Goal: Check status: Check status

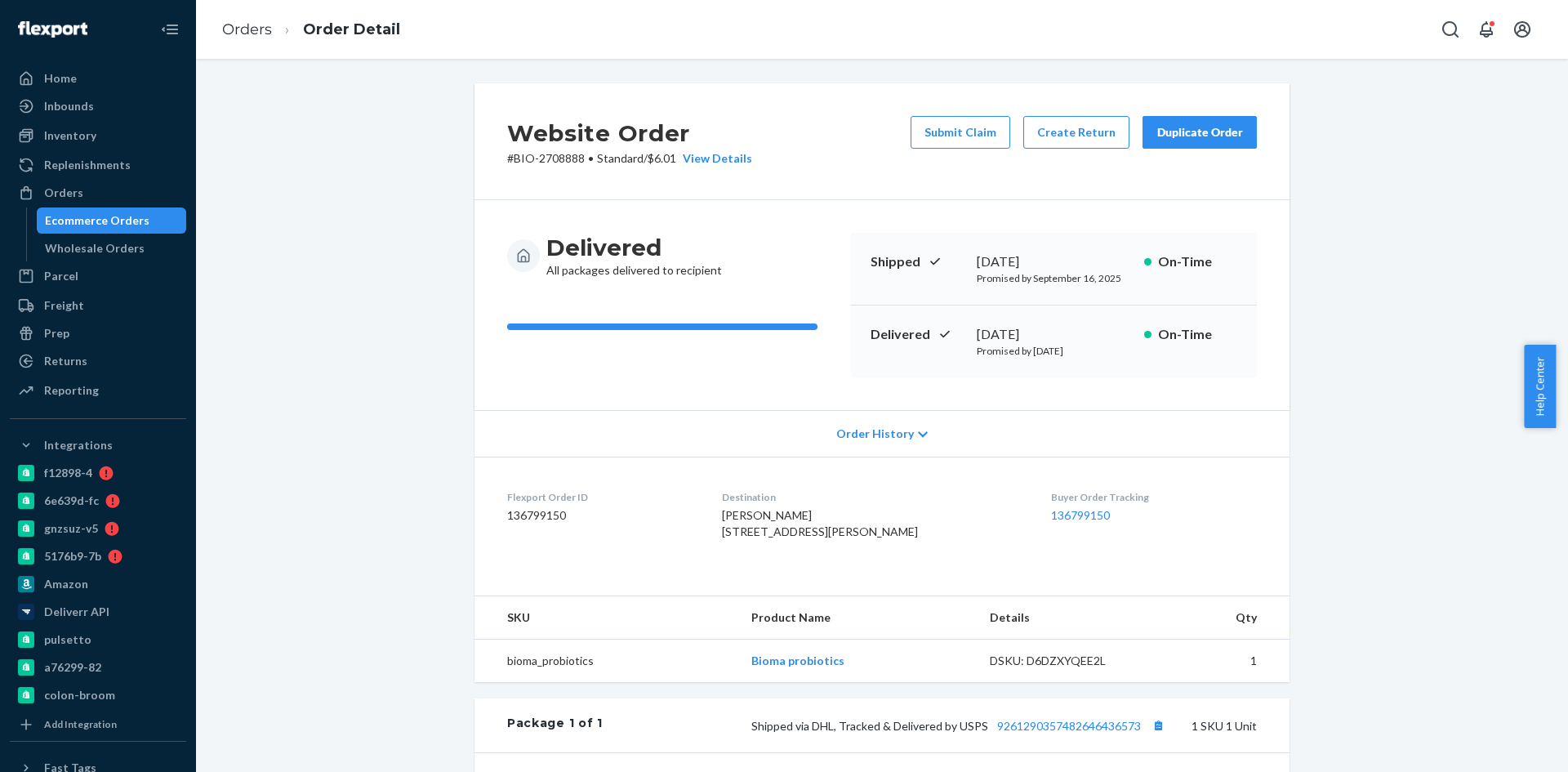
click at [131, 210] on div "Ecommerce Orders" at bounding box center [112, 221] width 147 height 23
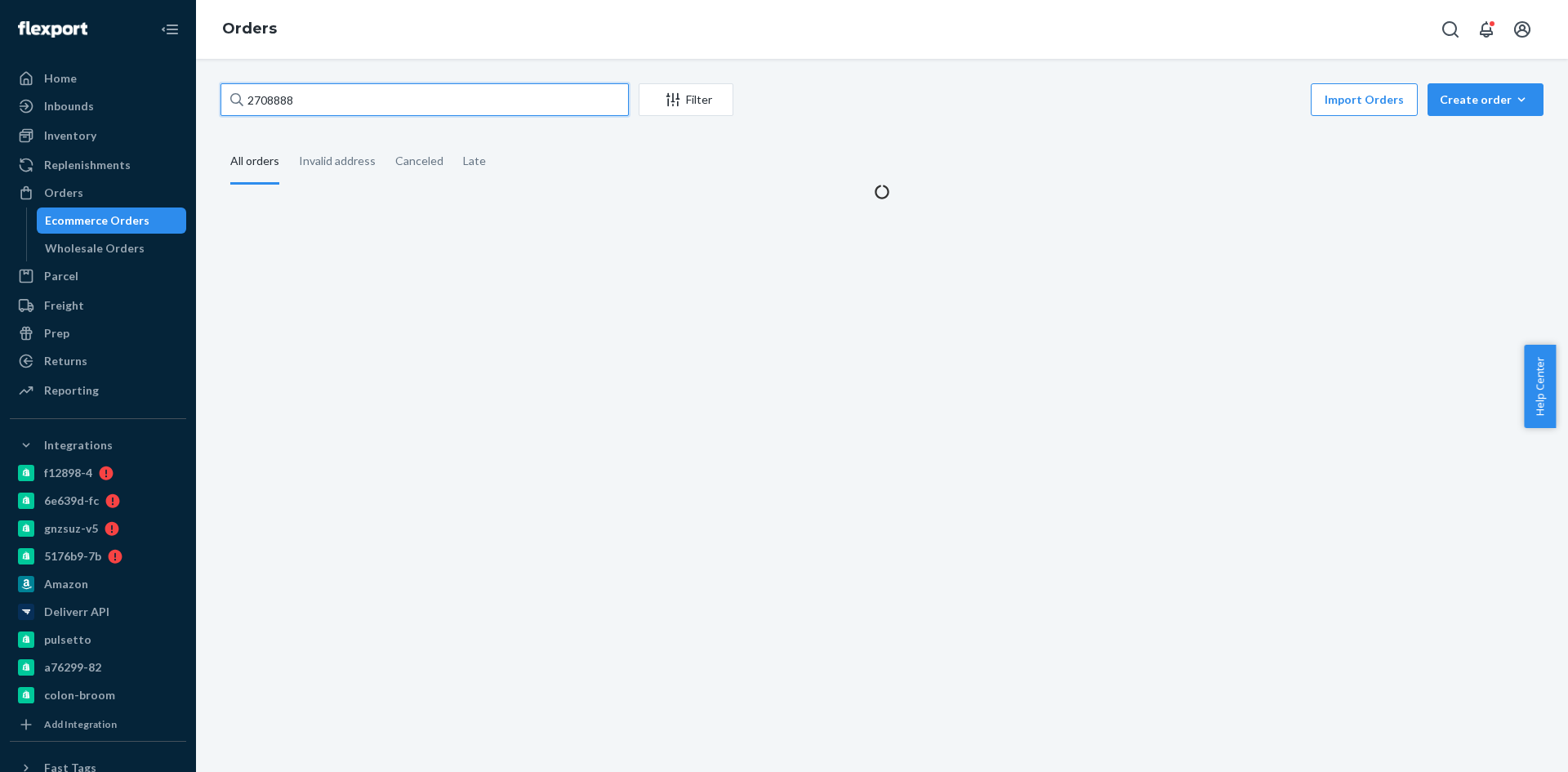
click at [399, 98] on input "2708888" at bounding box center [424, 99] width 409 height 33
paste input "2728871"
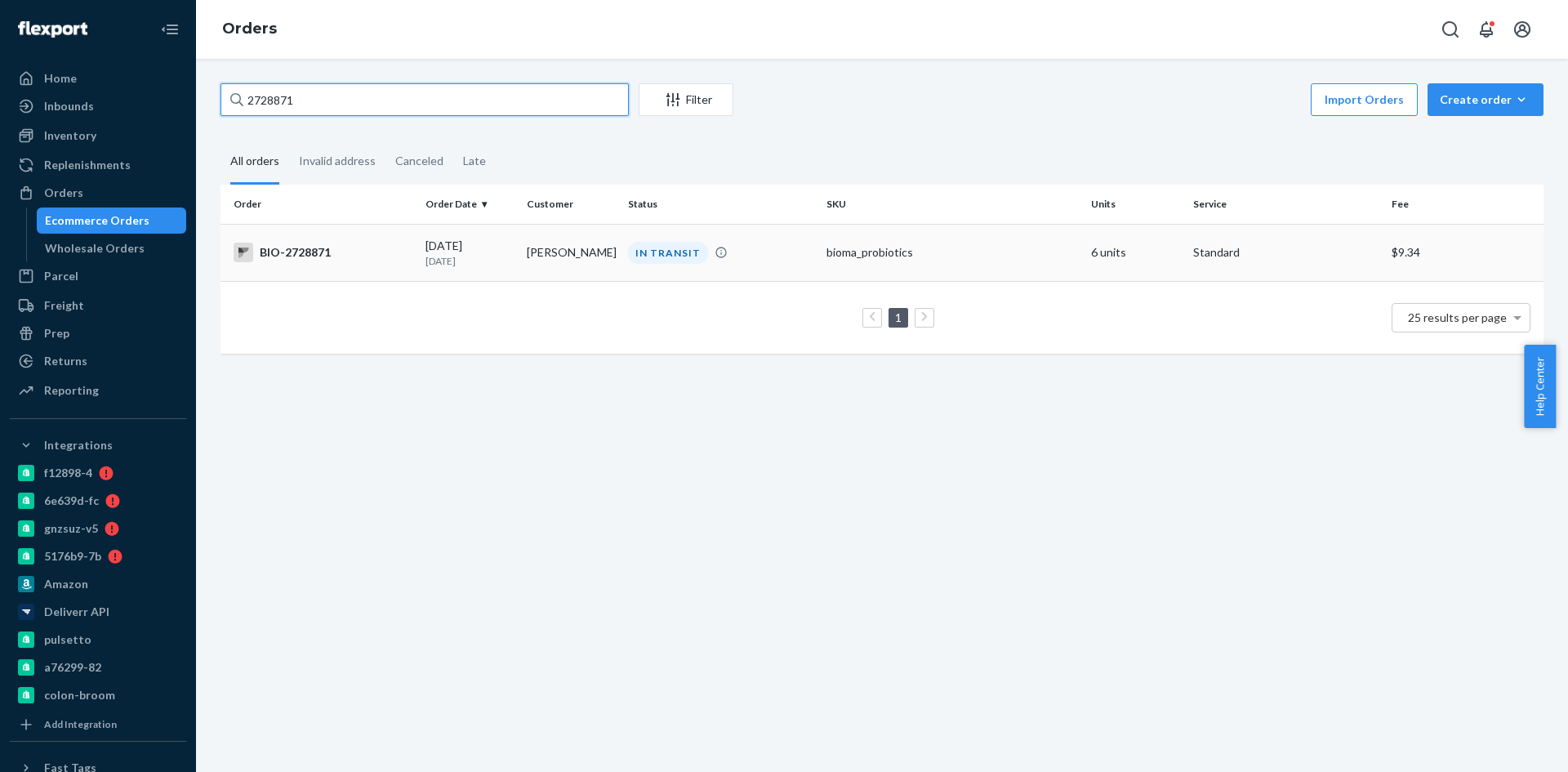
type input "2728871"
click at [286, 254] on div "BIO-2728871" at bounding box center [322, 253] width 179 height 19
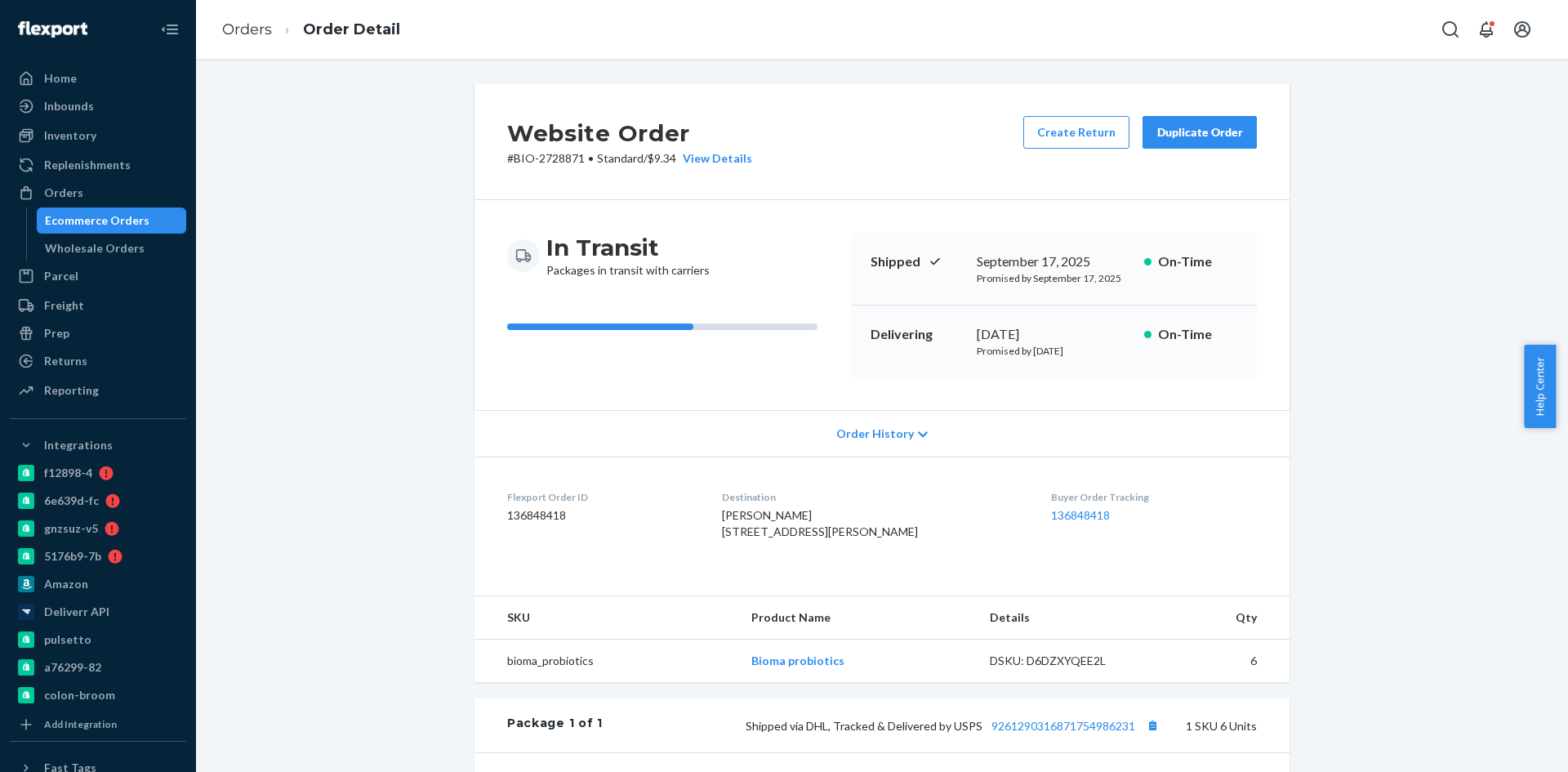
click at [546, 153] on p "# BIO-2728871 • Standard / $9.34 View Details" at bounding box center [629, 158] width 245 height 16
copy p "2728871"
click at [515, 149] on h2 "Website Order" at bounding box center [629, 133] width 245 height 34
drag, startPoint x: 515, startPoint y: 149, endPoint x: 526, endPoint y: 151, distance: 11.2
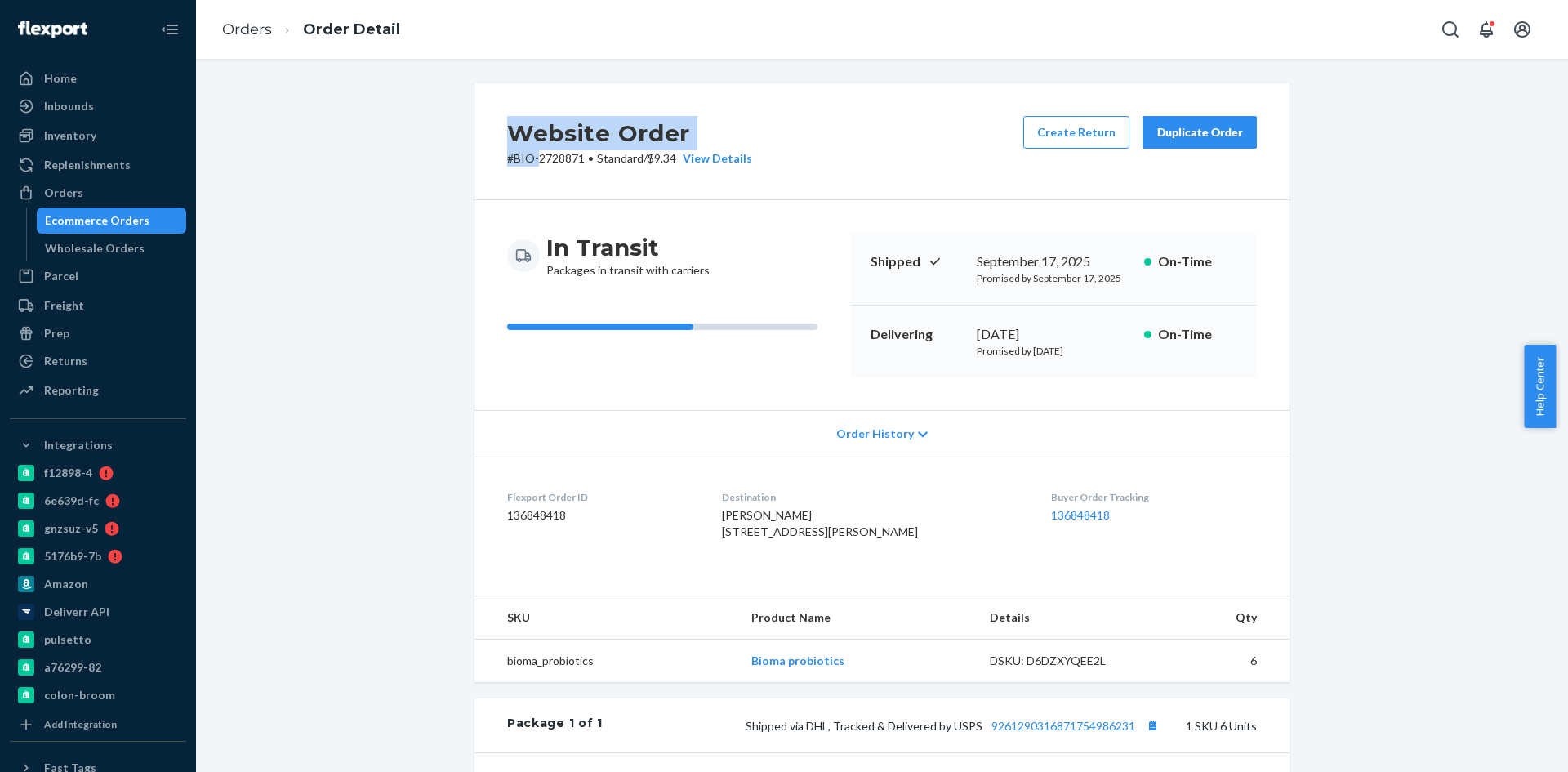
click at [526, 150] on div "Website Order # BIO-2728871 • Standard / $9.34 View Details" at bounding box center [629, 141] width 245 height 51
click at [523, 157] on p "# BIO-2728871 • Standard / $9.34 View Details" at bounding box center [629, 158] width 245 height 16
click at [548, 157] on p "# BIO-2728871 • Standard / $9.34 View Details" at bounding box center [629, 158] width 245 height 16
click at [516, 157] on p "# BIO-2728871 • Standard / $9.34 View Details" at bounding box center [629, 158] width 245 height 16
drag, startPoint x: 516, startPoint y: 157, endPoint x: 541, endPoint y: 157, distance: 25.0
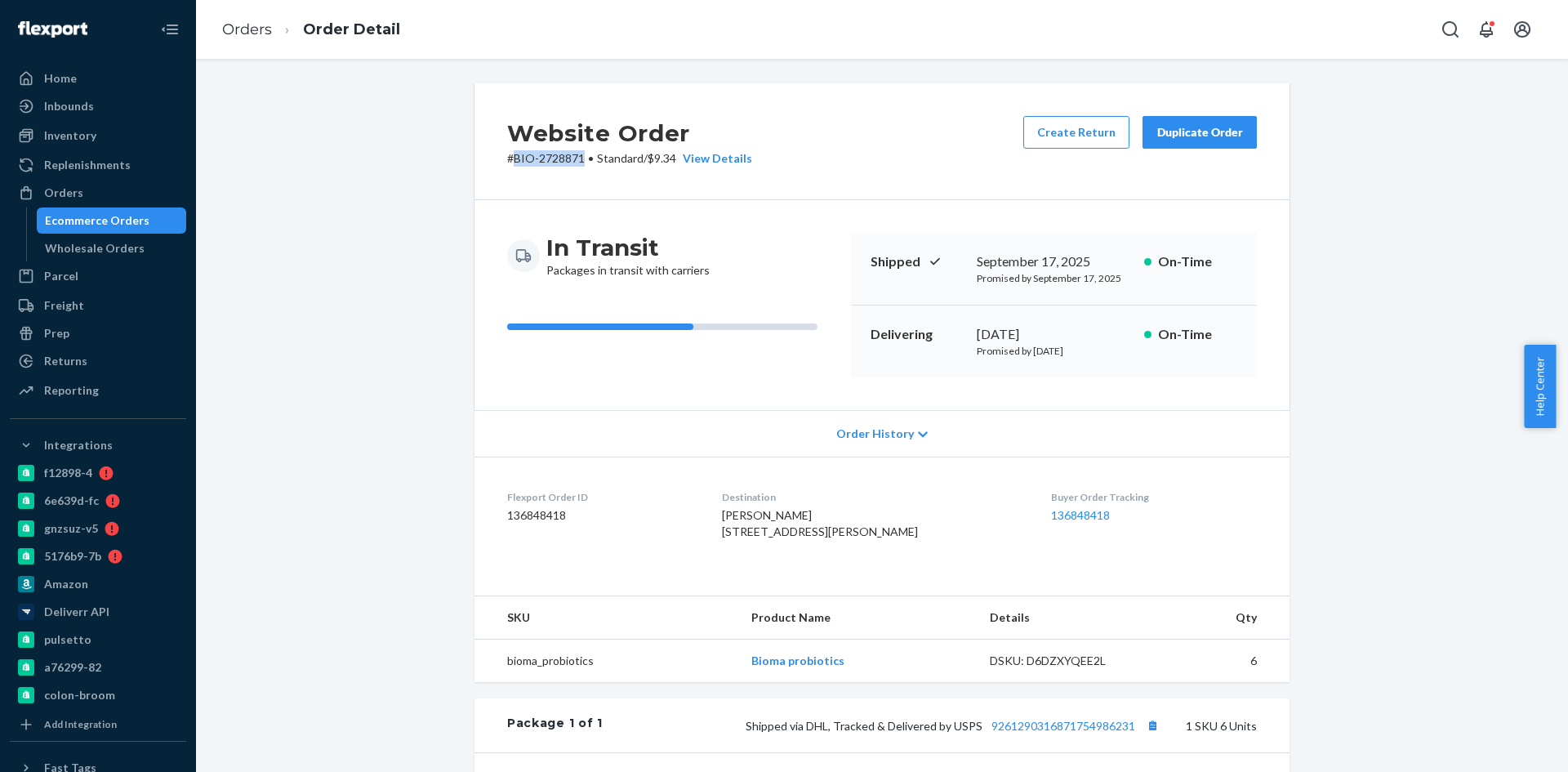
click at [541, 157] on p "# BIO-2728871 • Standard / $9.34 View Details" at bounding box center [629, 158] width 245 height 16
copy p "BIO-2728871"
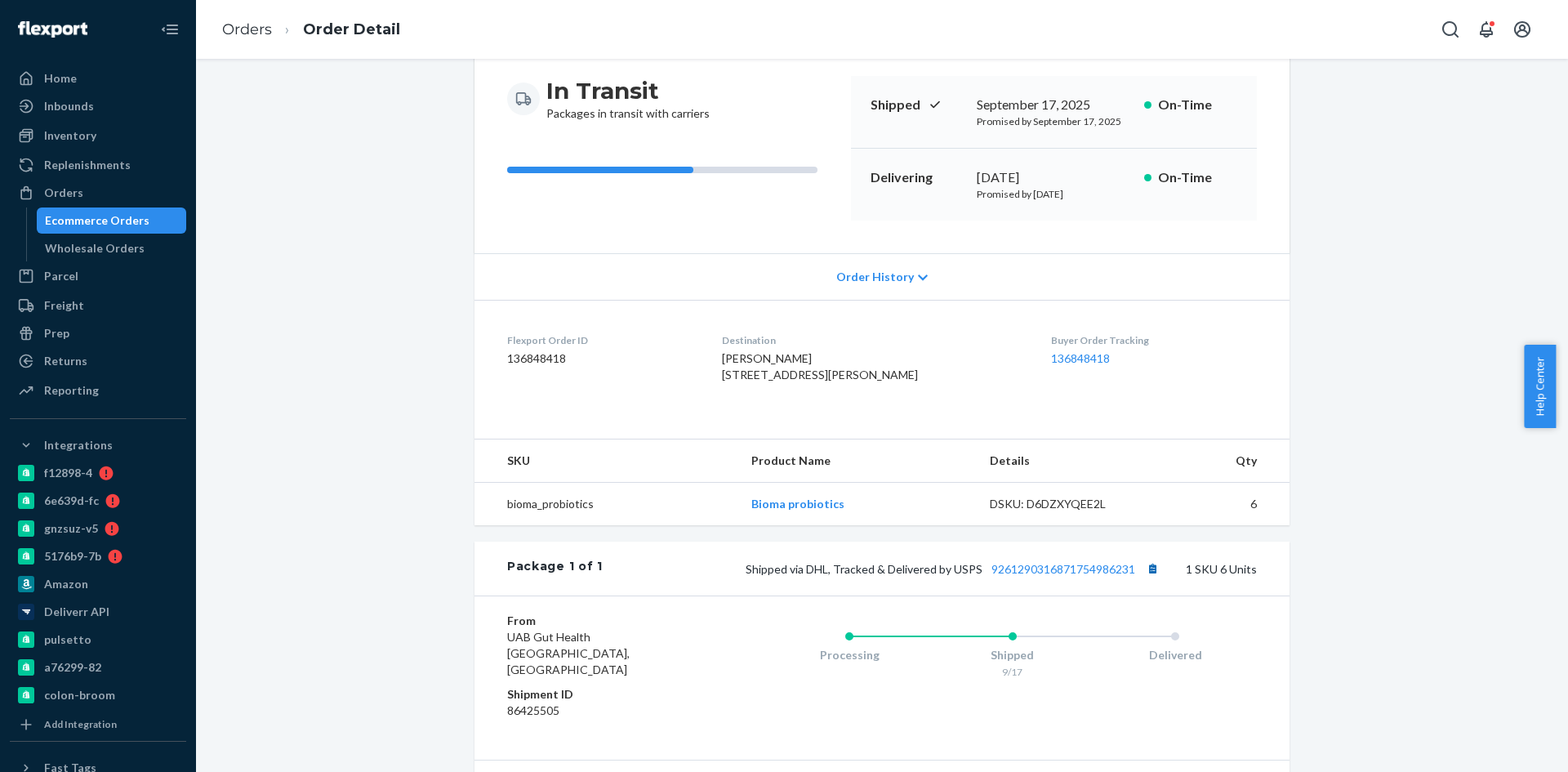
scroll to position [164, 0]
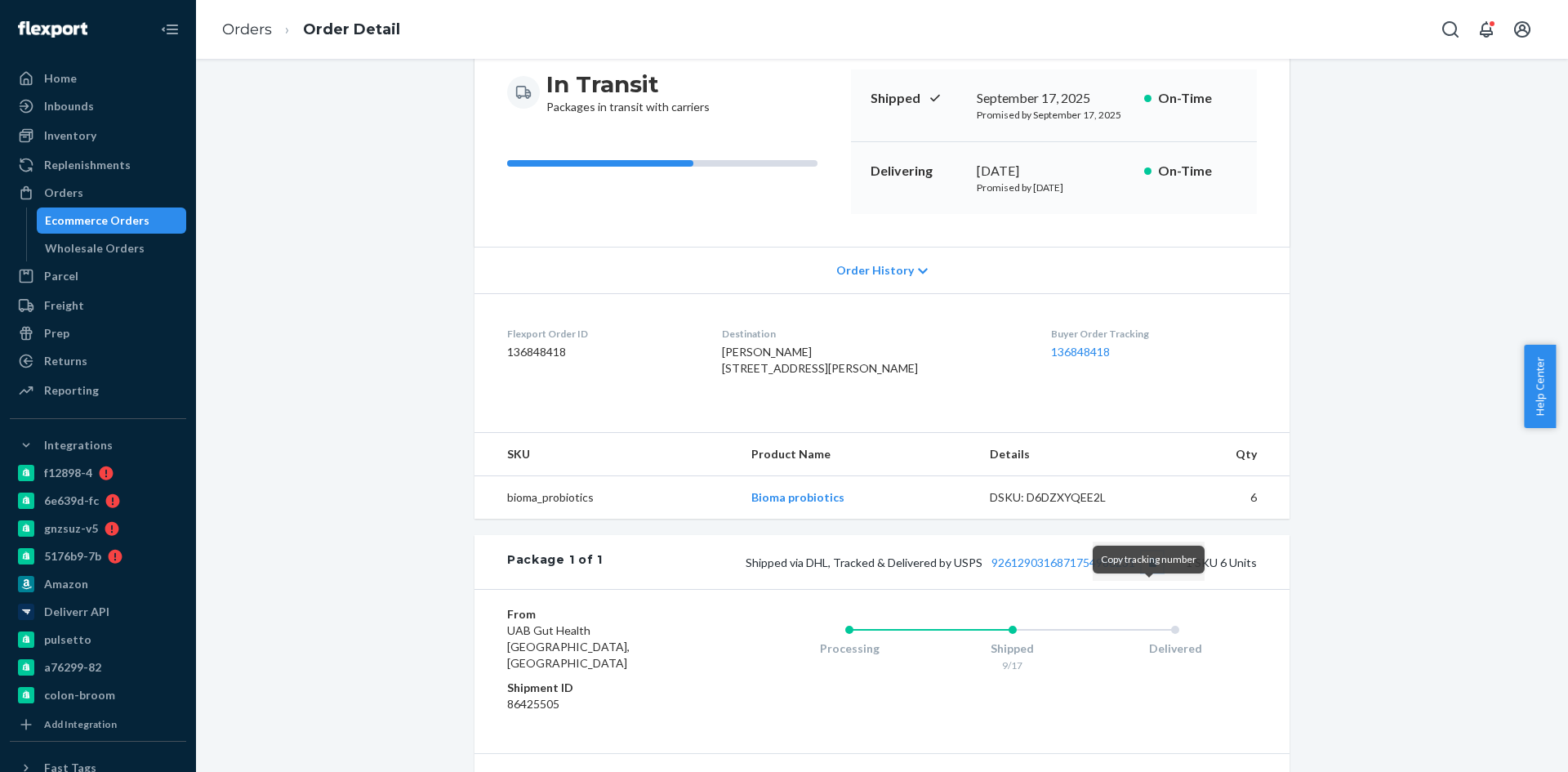
click at [1144, 572] on button "Copy tracking number" at bounding box center [1152, 562] width 21 height 21
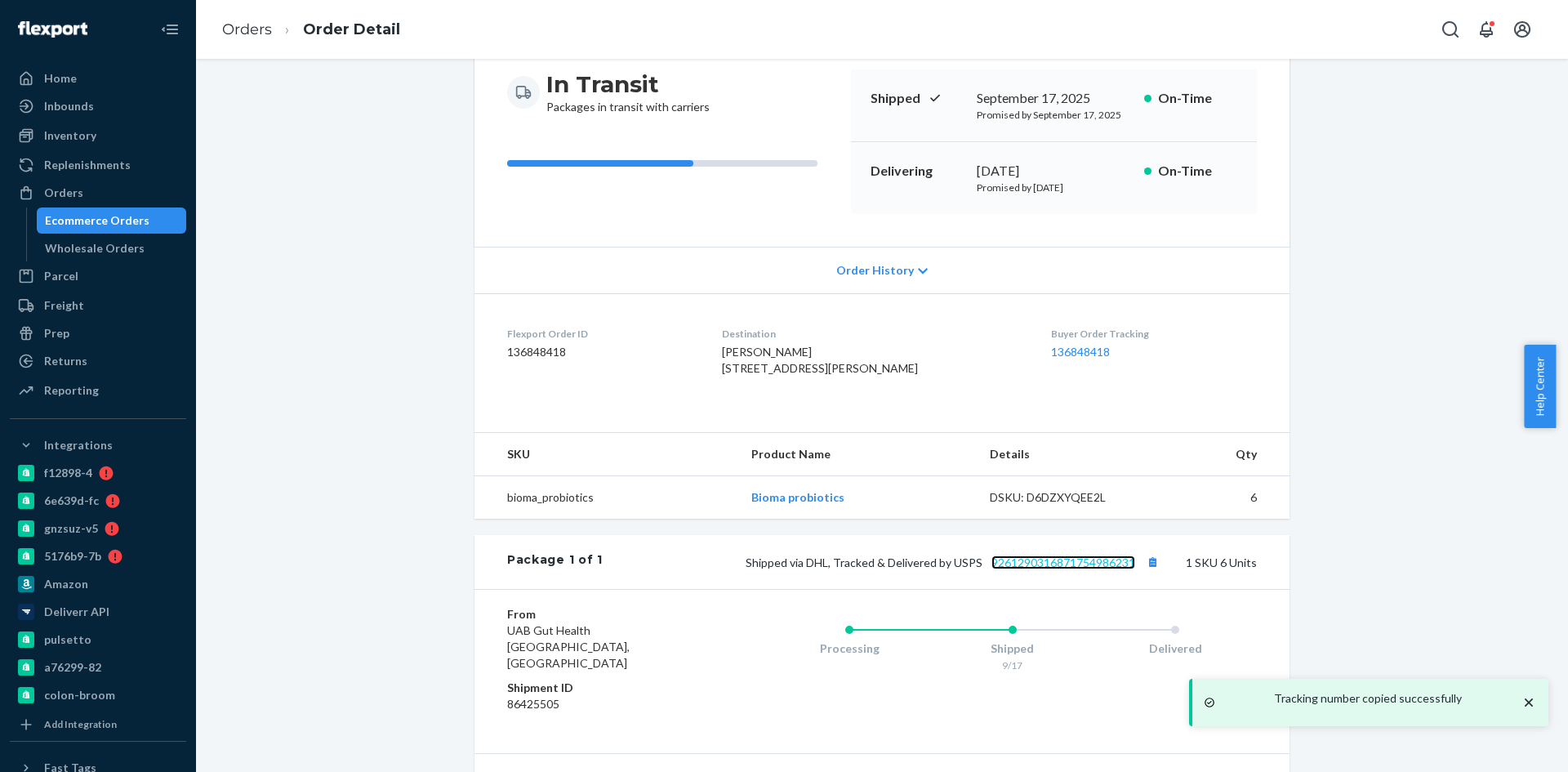
click at [1058, 569] on link "9261290316871754986231" at bounding box center [1063, 562] width 144 height 14
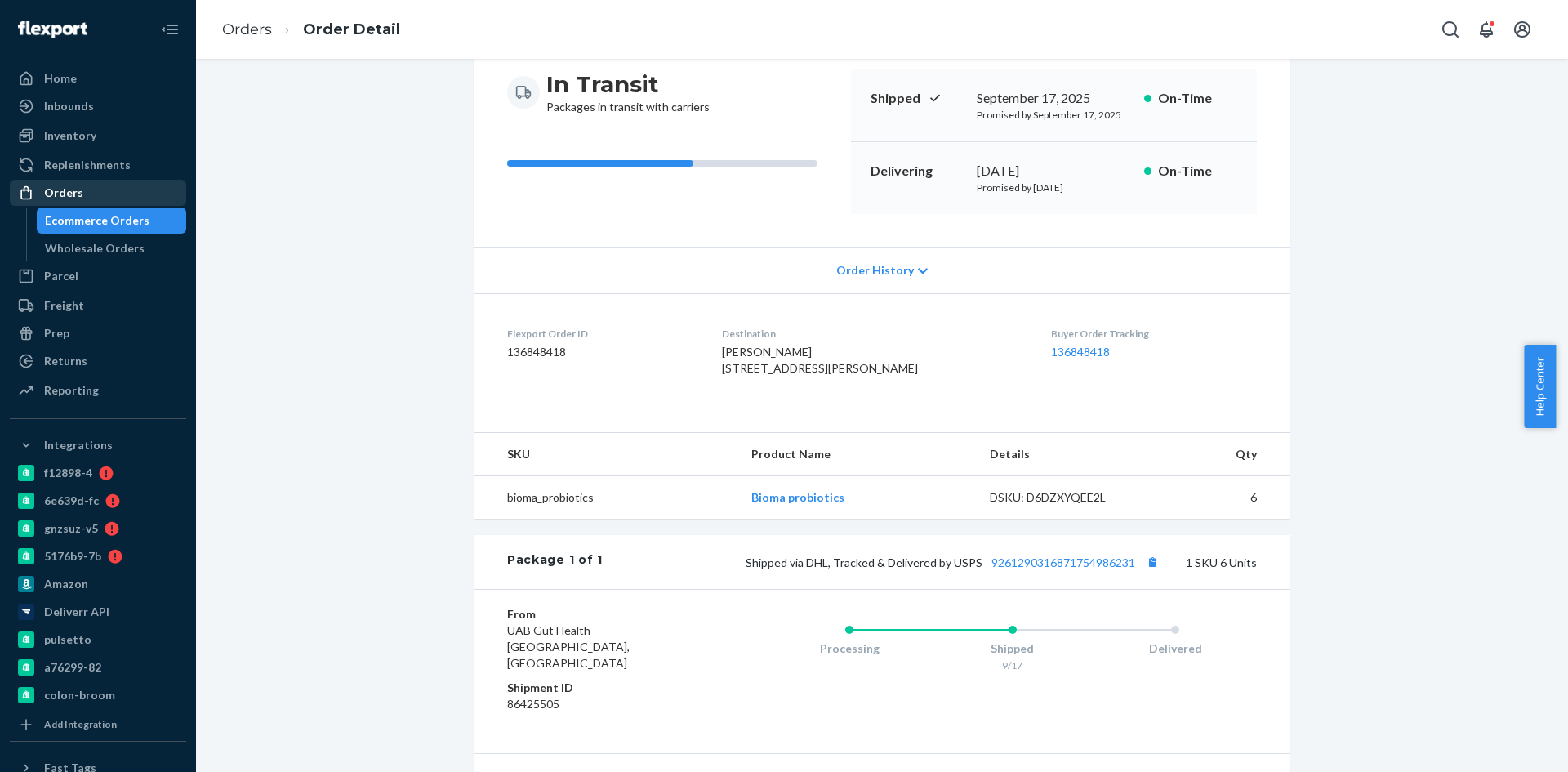
drag, startPoint x: 94, startPoint y: 221, endPoint x: 157, endPoint y: 198, distance: 67.1
click at [94, 220] on div "Ecommerce Orders" at bounding box center [97, 220] width 104 height 16
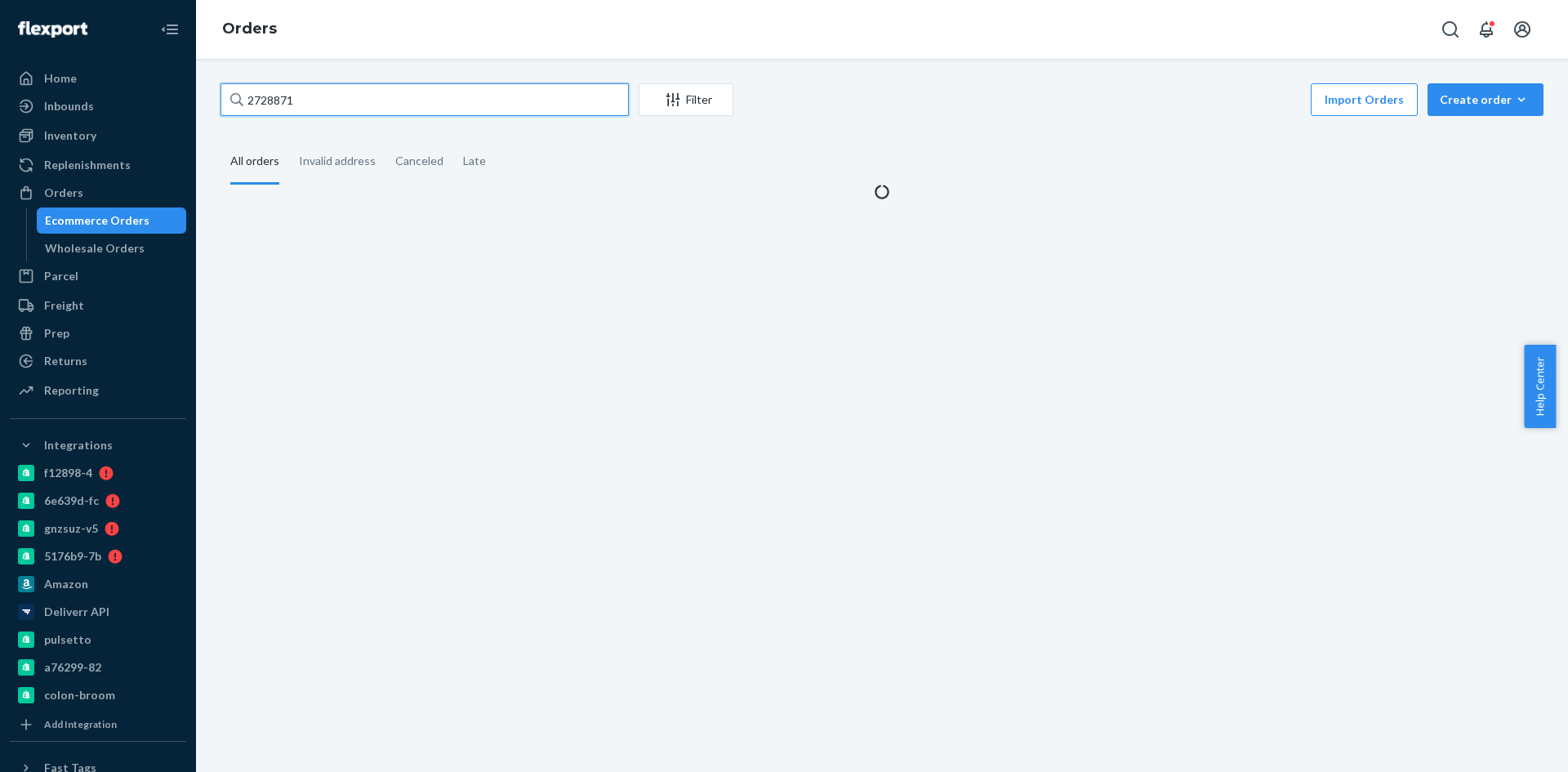
click at [297, 96] on input "2728871" at bounding box center [424, 99] width 409 height 33
click at [297, 97] on input "2728871" at bounding box center [424, 99] width 409 height 33
paste input "2769187"
click at [297, 98] on input "2728871" at bounding box center [424, 99] width 409 height 33
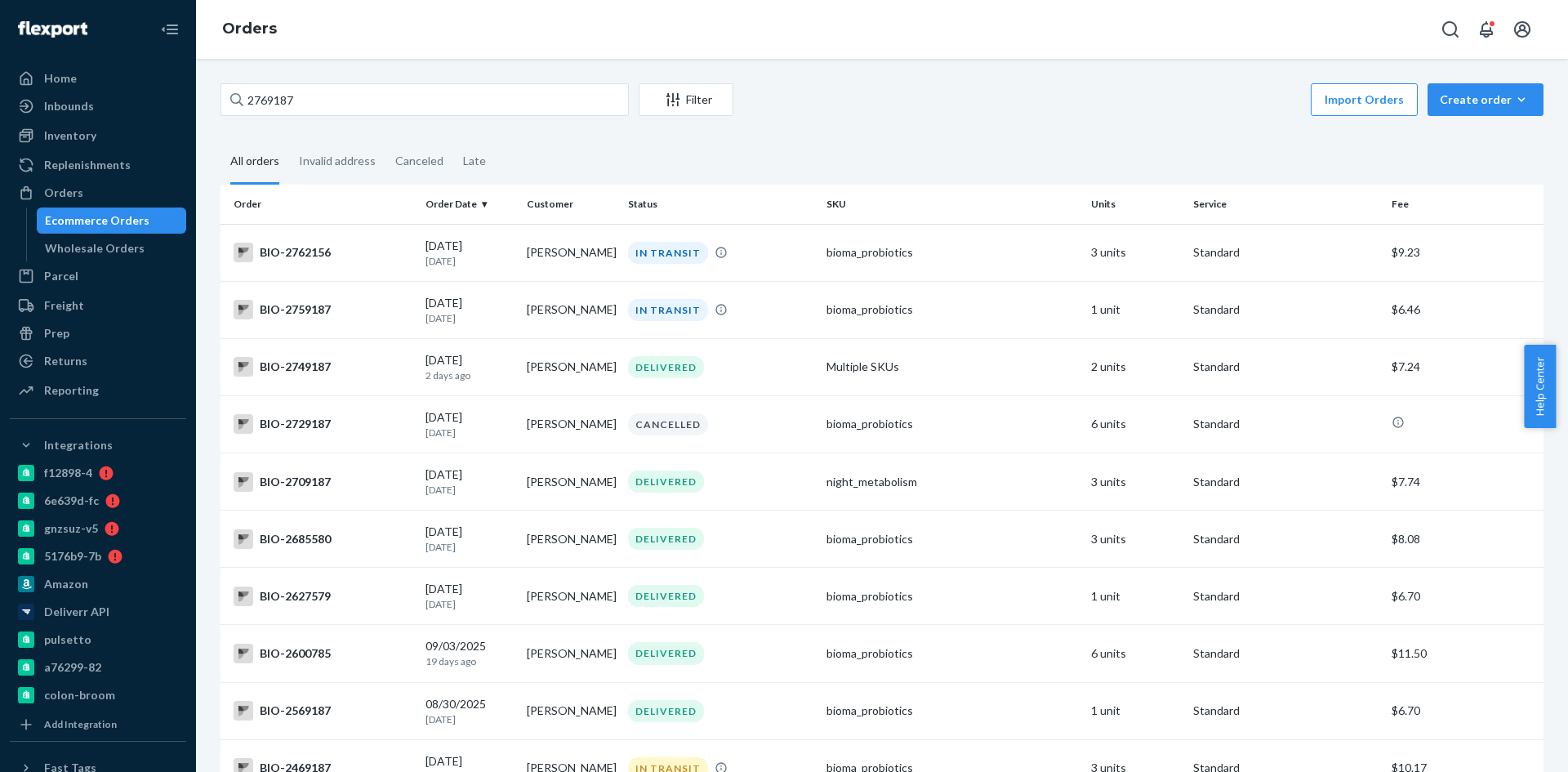
click at [121, 223] on div "Ecommerce Orders" at bounding box center [97, 220] width 104 height 16
click at [256, 101] on input "2769187" at bounding box center [424, 99] width 409 height 33
paste input "[PERSON_NAME]"
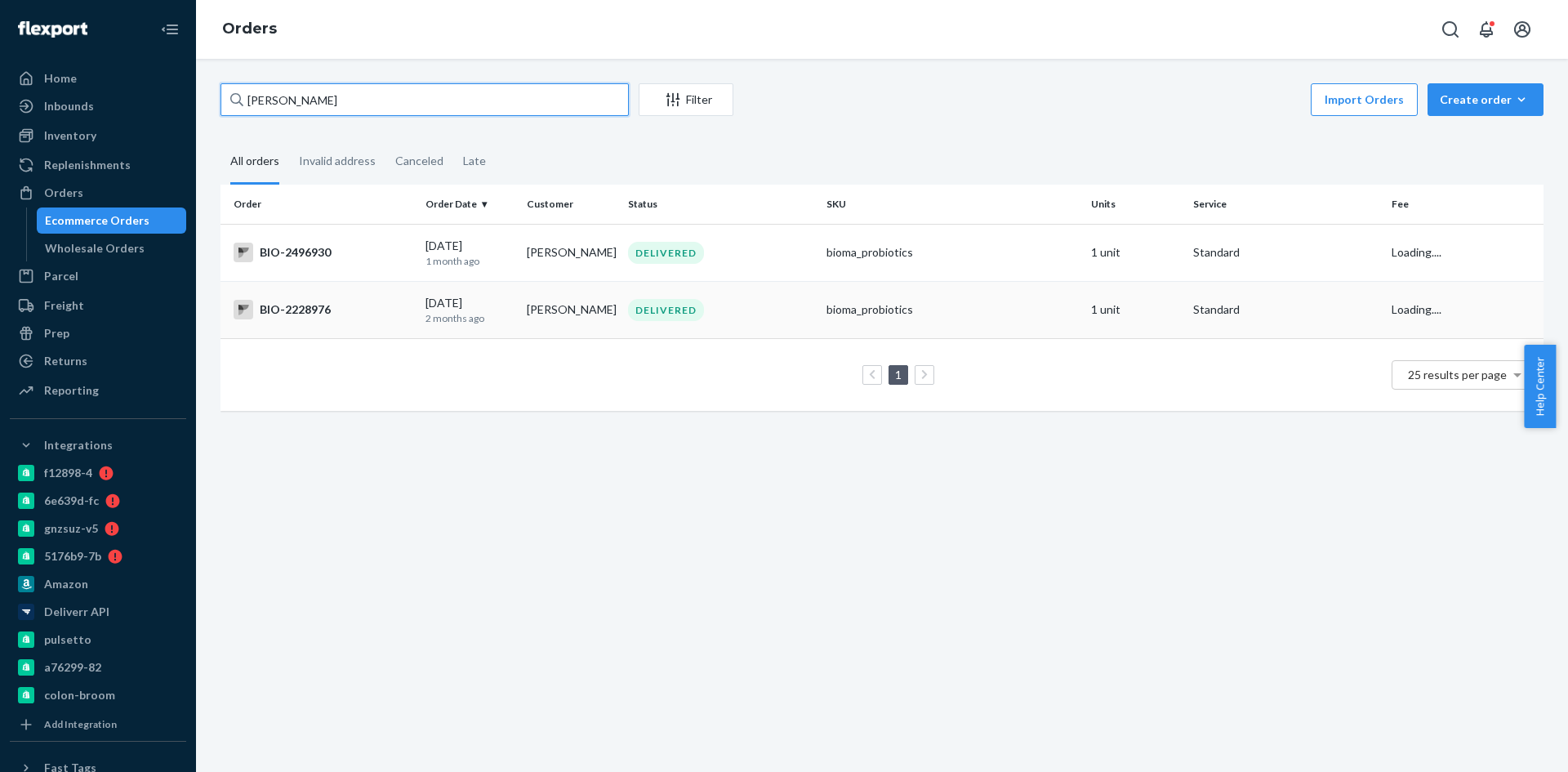
type input "[PERSON_NAME]"
